Goal: Task Accomplishment & Management: Use online tool/utility

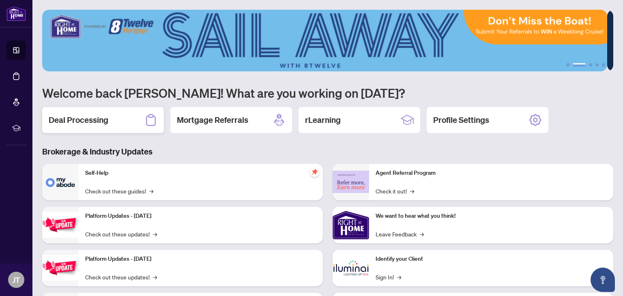
click at [113, 122] on div "Deal Processing" at bounding box center [103, 120] width 122 height 26
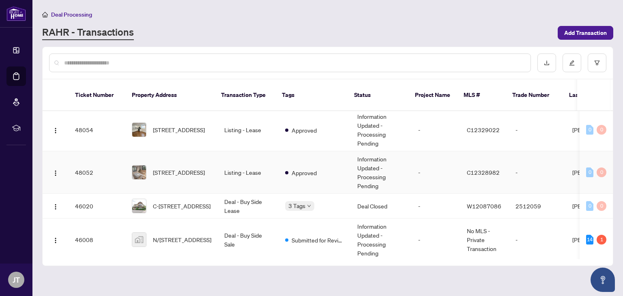
scroll to position [45, 0]
click at [175, 167] on span "[STREET_ADDRESS]" at bounding box center [179, 171] width 52 height 9
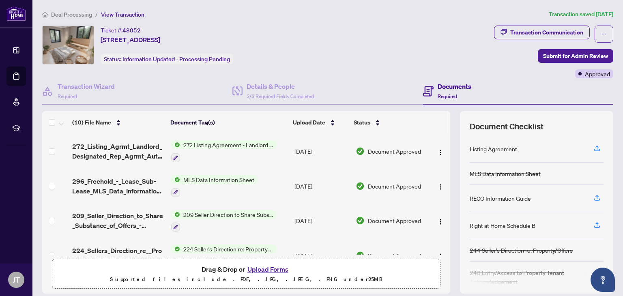
click at [74, 15] on span "Deal Processing" at bounding box center [71, 14] width 41 height 7
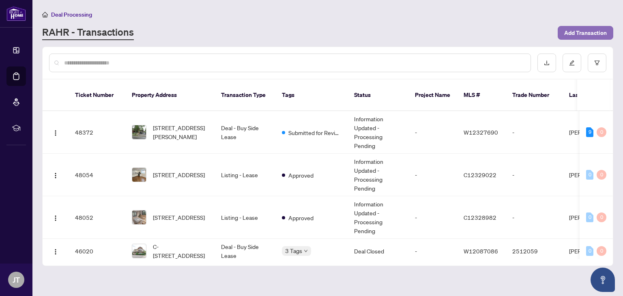
click at [580, 31] on span "Add Transaction" at bounding box center [585, 32] width 43 height 13
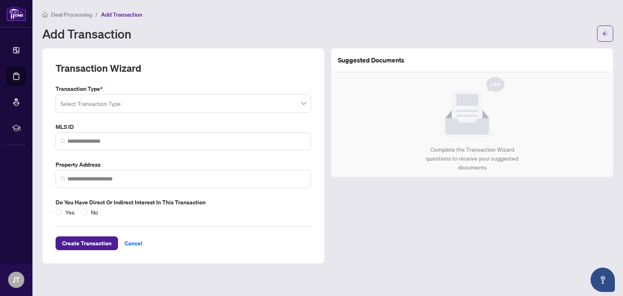
click at [115, 103] on input "search" at bounding box center [179, 105] width 238 height 18
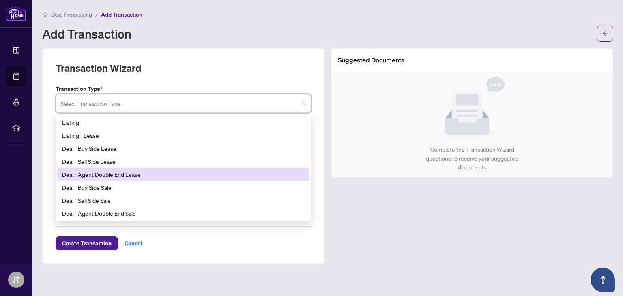
click at [111, 172] on div "Deal - Agent Double End Lease" at bounding box center [183, 174] width 242 height 9
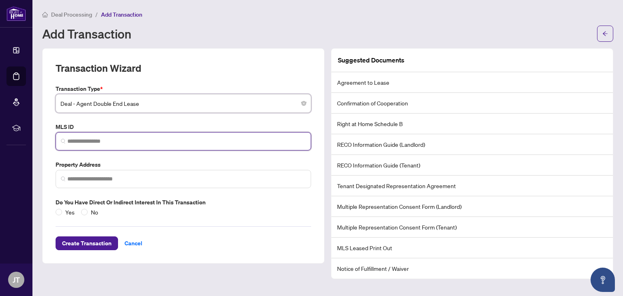
click at [114, 138] on input "search" at bounding box center [186, 141] width 238 height 9
